Goal: Information Seeking & Learning: Learn about a topic

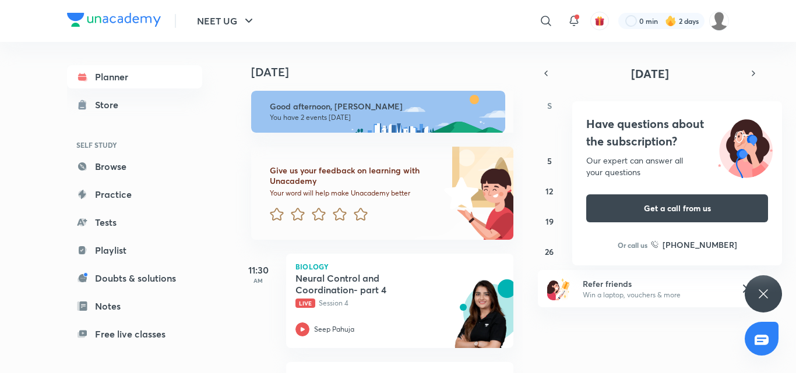
scroll to position [101, 0]
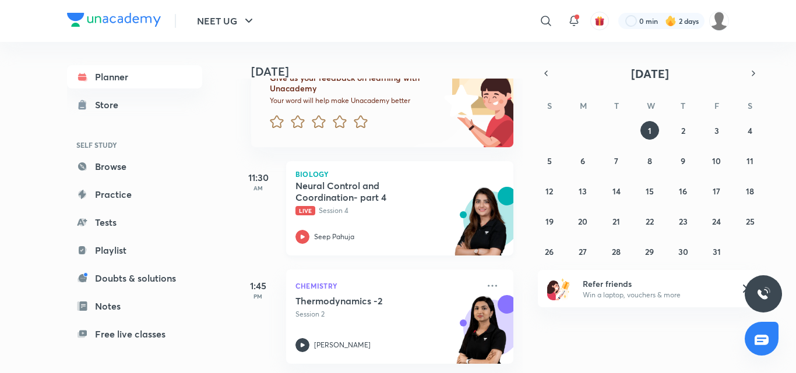
click at [298, 230] on icon at bounding box center [302, 237] width 14 height 14
click at [301, 343] on icon at bounding box center [303, 345] width 4 height 4
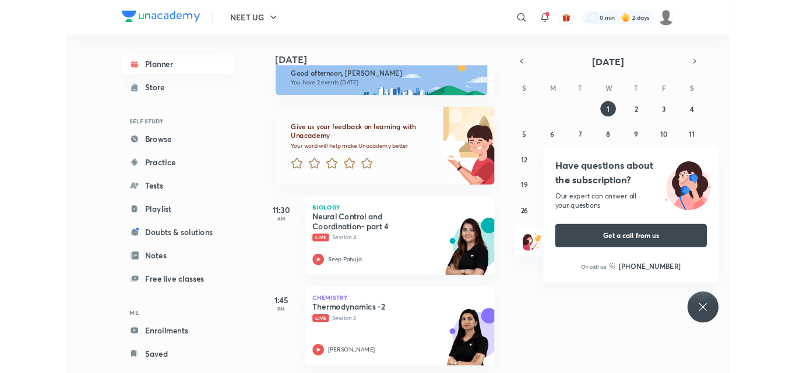
scroll to position [27, 0]
